Goal: Browse casually: Explore the website without a specific task or goal

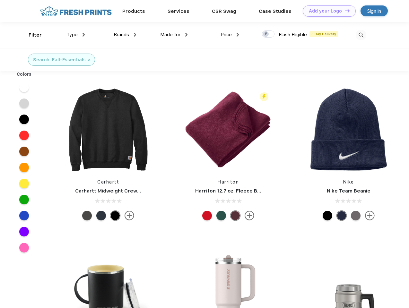
scroll to position [0, 0]
click at [327, 11] on link "Add your Logo Design Tool" at bounding box center [329, 10] width 53 height 11
click at [0, 0] on div "Design Tool" at bounding box center [0, 0] width 0 height 0
click at [344, 11] on link "Add your Logo Design Tool" at bounding box center [329, 10] width 53 height 11
click at [31, 35] on div "Filter" at bounding box center [35, 34] width 13 height 7
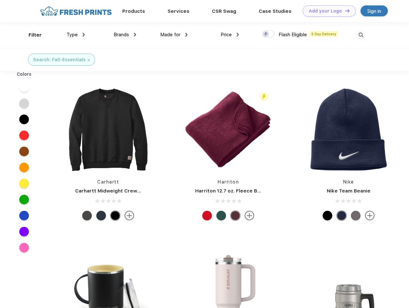
click at [76, 35] on span "Type" at bounding box center [71, 35] width 11 height 6
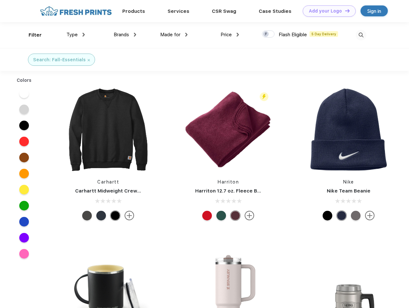
click at [125, 35] on span "Brands" at bounding box center [121, 35] width 15 height 6
click at [174, 35] on span "Made for" at bounding box center [170, 35] width 20 height 6
click at [230, 35] on span "Price" at bounding box center [225, 35] width 11 height 6
click at [268, 34] on div at bounding box center [268, 33] width 13 height 7
click at [266, 34] on input "checkbox" at bounding box center [264, 32] width 4 height 4
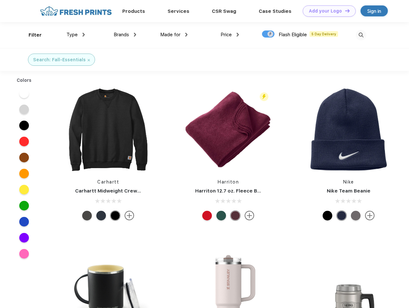
click at [361, 35] on img at bounding box center [361, 35] width 11 height 11
